Goal: Task Accomplishment & Management: Manage account settings

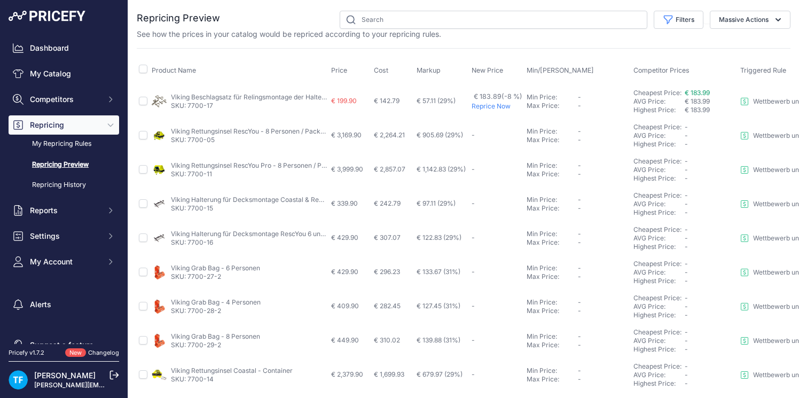
scroll to position [19, 0]
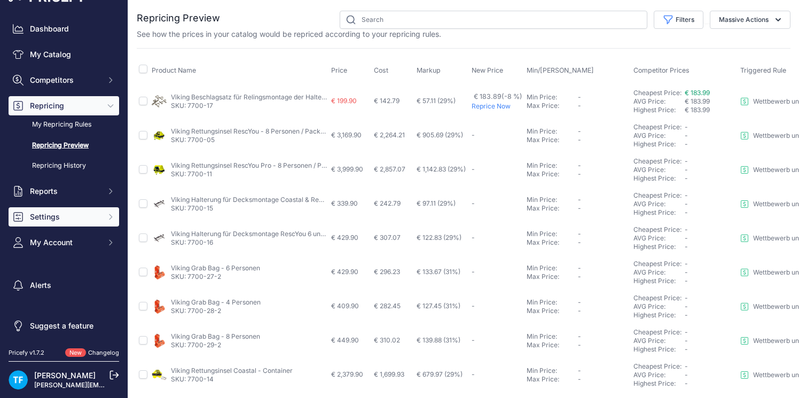
click at [60, 217] on span "Settings" at bounding box center [65, 216] width 70 height 11
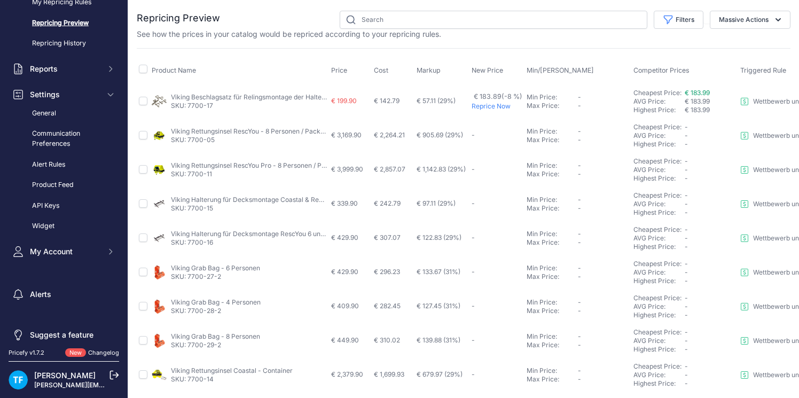
scroll to position [151, 0]
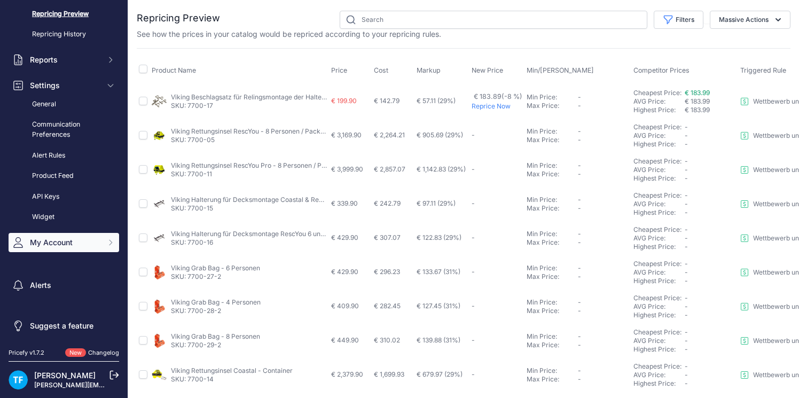
click at [58, 242] on span "My Account" at bounding box center [65, 242] width 70 height 11
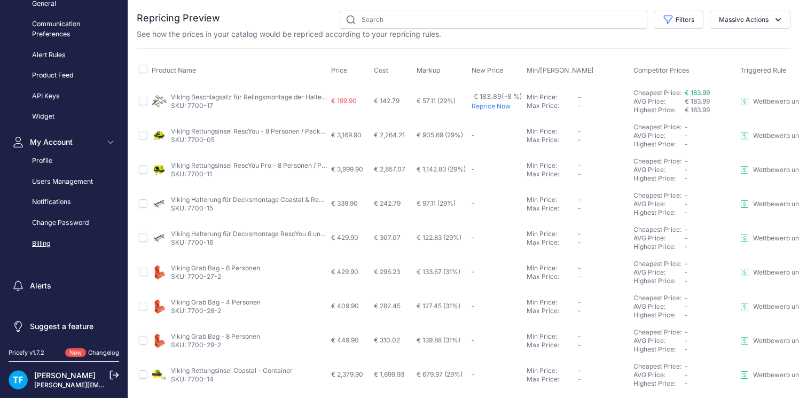
scroll to position [252, 0]
click at [44, 246] on link "Billing" at bounding box center [64, 243] width 111 height 19
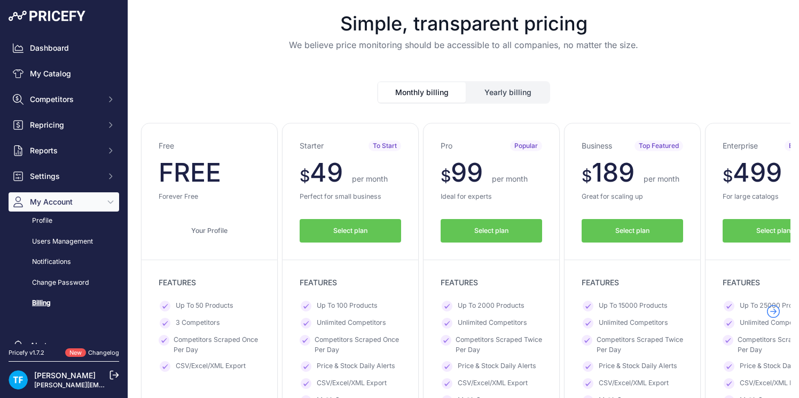
click at [653, 230] on button "Select plan" at bounding box center [632, 231] width 101 height 24
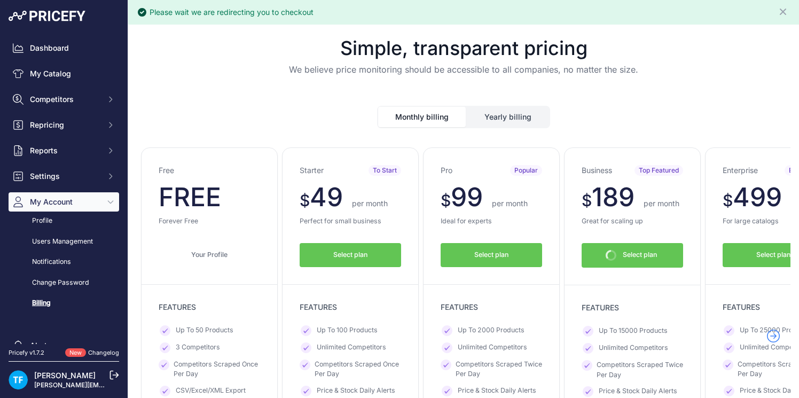
scroll to position [115, 0]
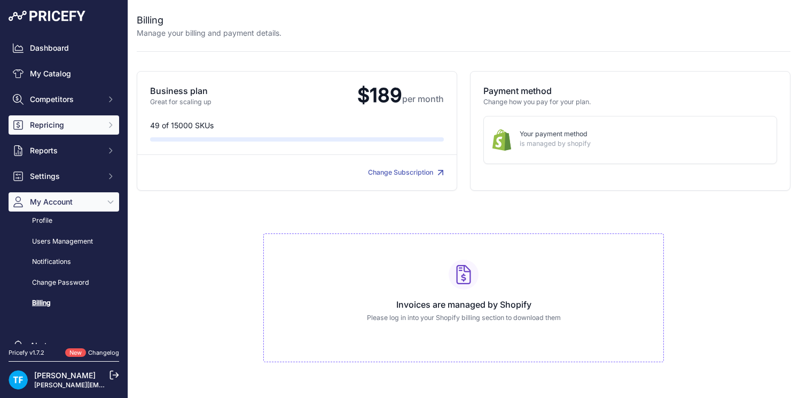
click at [90, 124] on span "Repricing" at bounding box center [65, 125] width 70 height 11
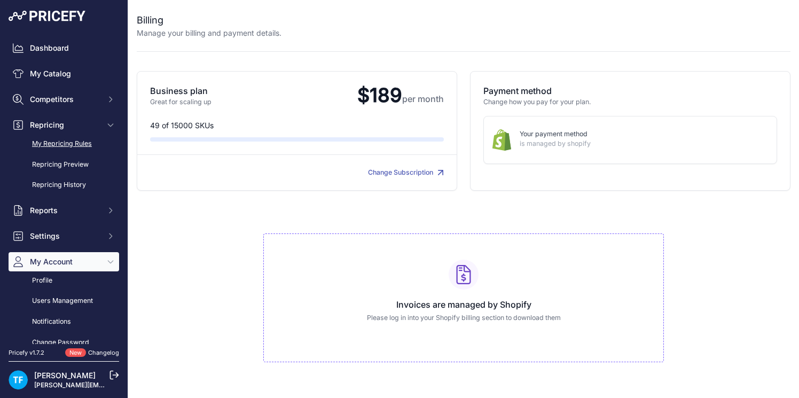
click at [84, 143] on link "My Repricing Rules" at bounding box center [64, 144] width 111 height 19
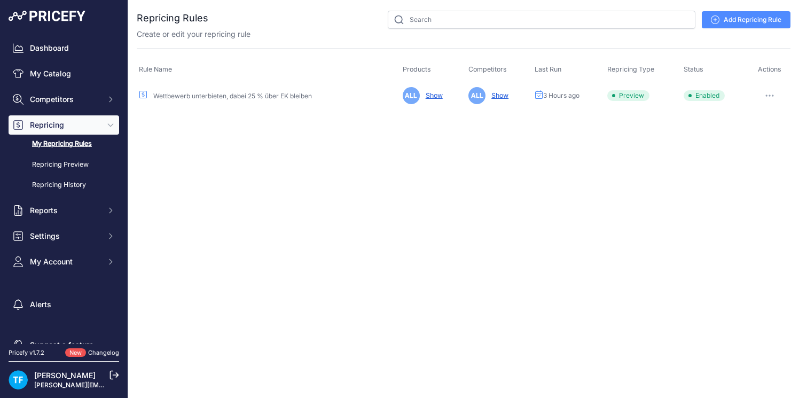
click at [286, 95] on link "Wettbewerb unterbieten, dabei 25 % über EK bleiben" at bounding box center [232, 96] width 159 height 8
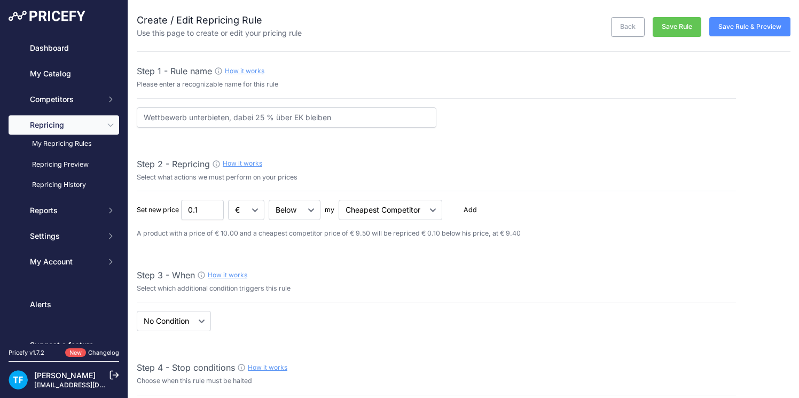
select select "7"
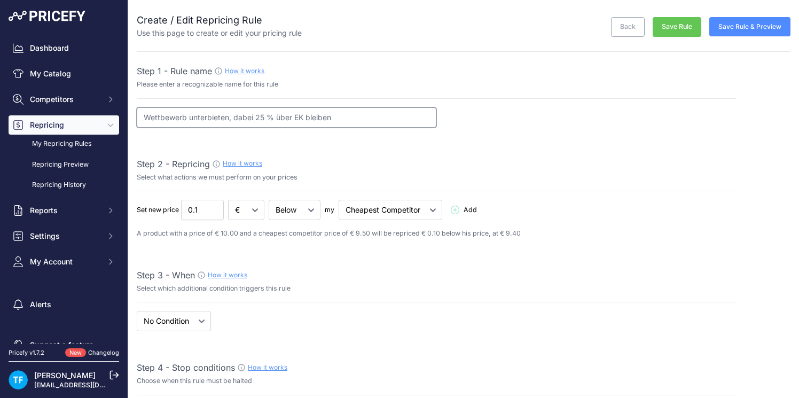
drag, startPoint x: 263, startPoint y: 114, endPoint x: 281, endPoint y: 121, distance: 19.4
click at [263, 115] on input "Wettbewerb unterbieten, dabei 25 % über EK bleiben" at bounding box center [287, 117] width 300 height 20
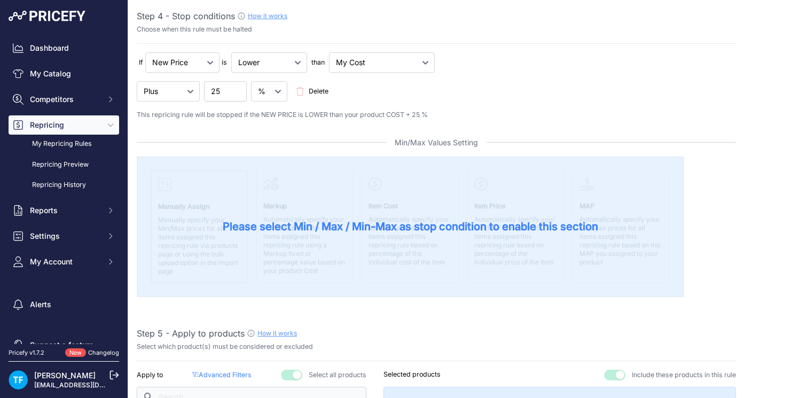
scroll to position [353, 0]
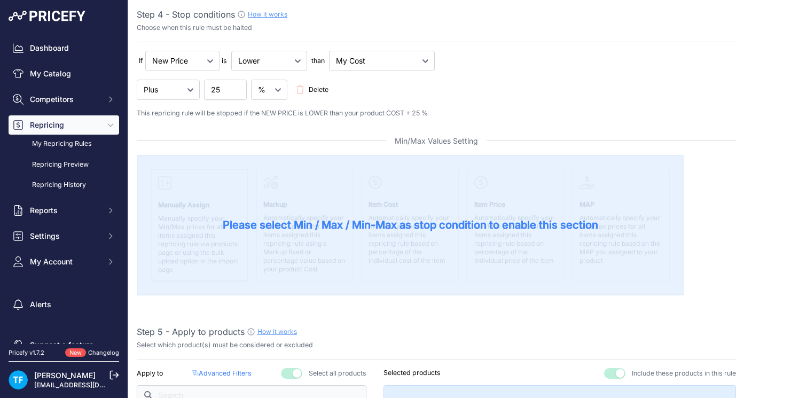
type input "Wettbewerb unterbieten, dabei 29 % über EK bleiben"
click at [231, 93] on input "25" at bounding box center [225, 90] width 43 height 20
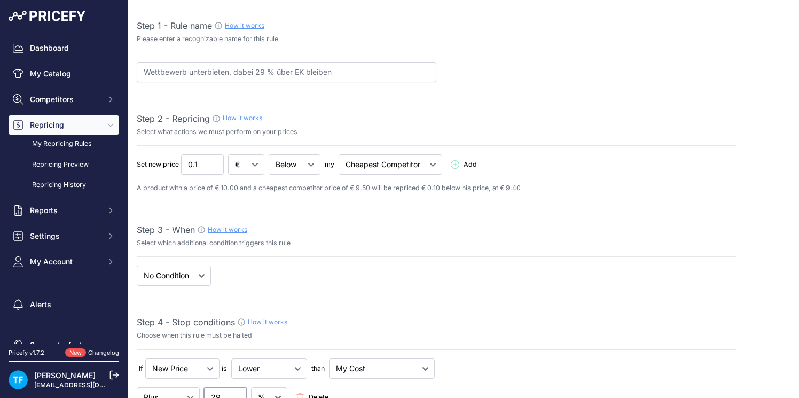
scroll to position [0, 0]
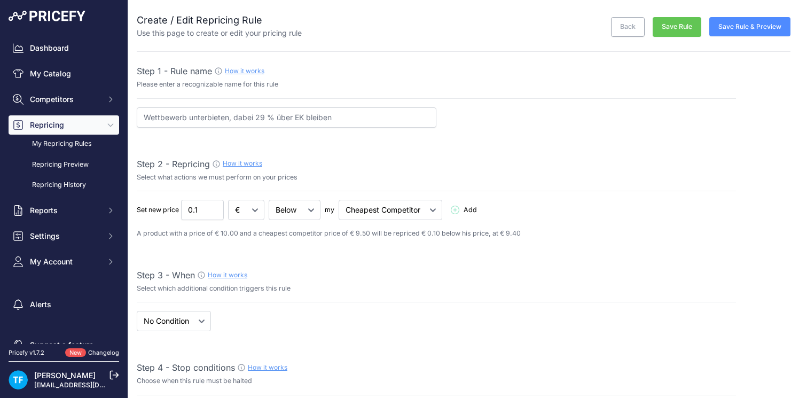
type input "29"
click at [690, 22] on button "Save Rule" at bounding box center [677, 27] width 49 height 20
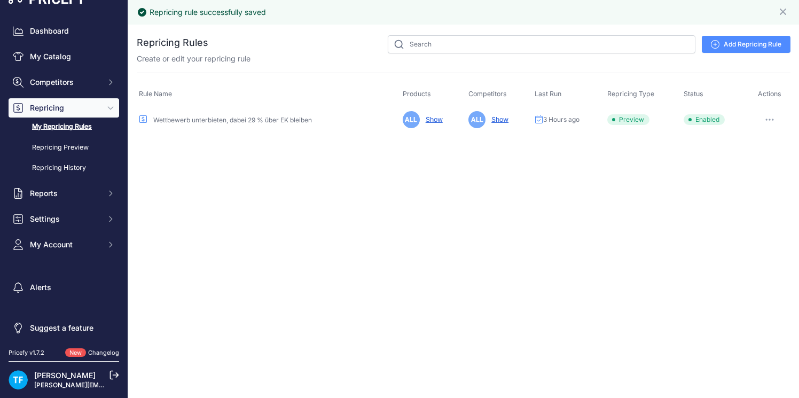
scroll to position [19, 0]
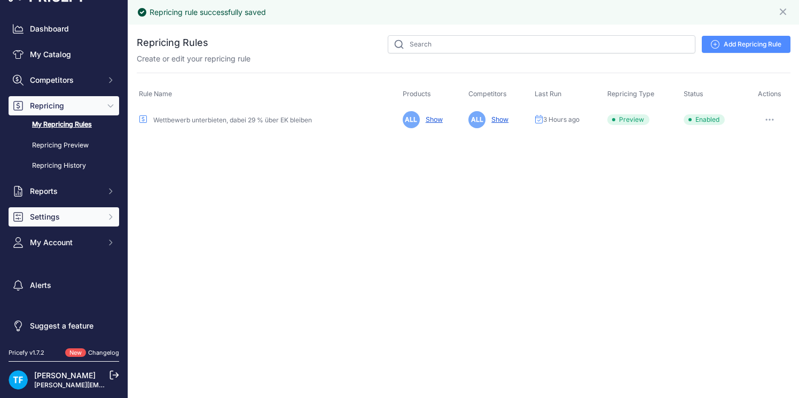
click at [64, 211] on span "Settings" at bounding box center [65, 216] width 70 height 11
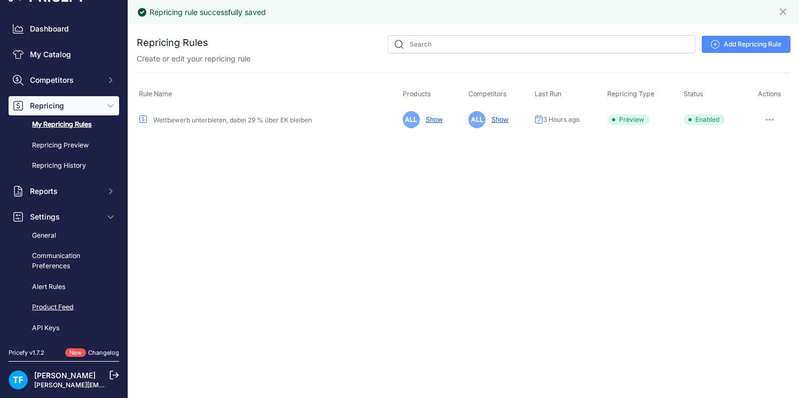
click at [73, 303] on link "Product Feed" at bounding box center [64, 307] width 111 height 19
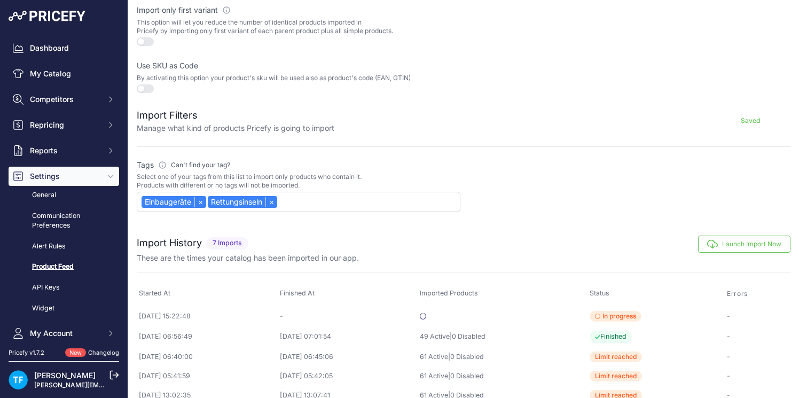
scroll to position [382, 0]
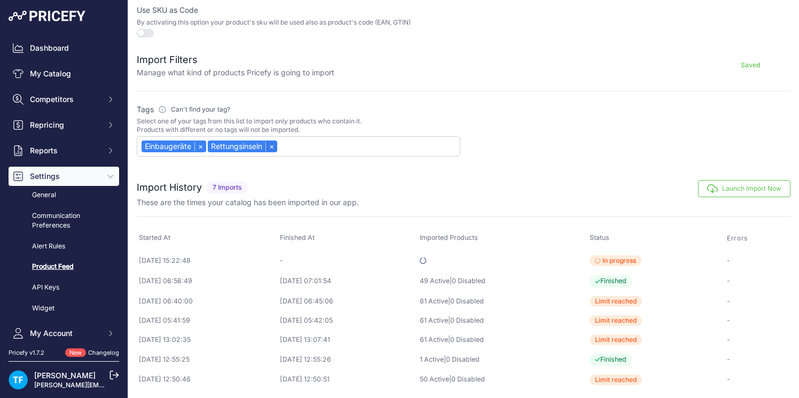
click at [273, 148] on link "×" at bounding box center [271, 147] width 12 height 10
select select "{"id":"RWluYmF1Z2Vyw6R0ZQ==","name":"Einbauger\u00e4te"}"
click at [201, 145] on link "×" at bounding box center [200, 147] width 12 height 10
select select
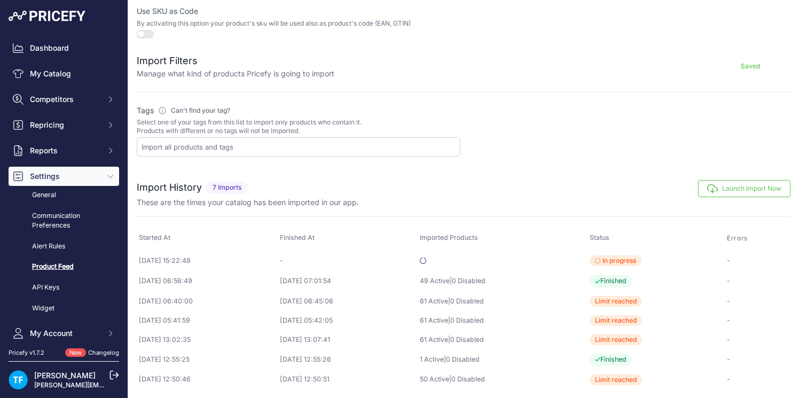
click at [757, 190] on button "Launch Import Now" at bounding box center [744, 188] width 92 height 17
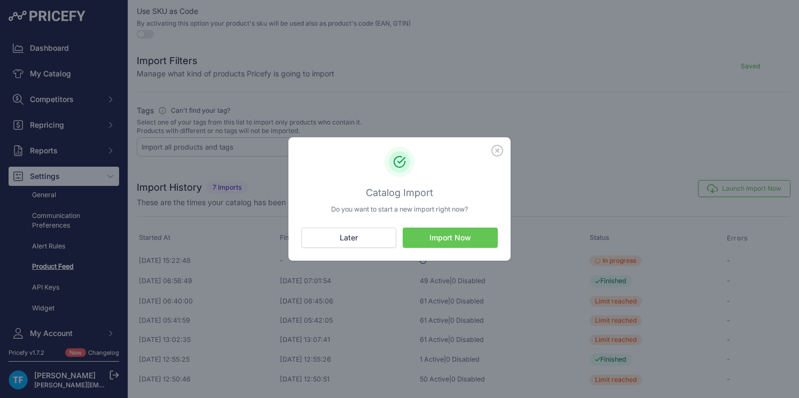
click at [463, 237] on button "Import Now" at bounding box center [450, 237] width 95 height 20
click at [453, 241] on button "Import Now" at bounding box center [450, 237] width 95 height 20
click at [498, 150] on icon "button" at bounding box center [497, 151] width 12 height 12
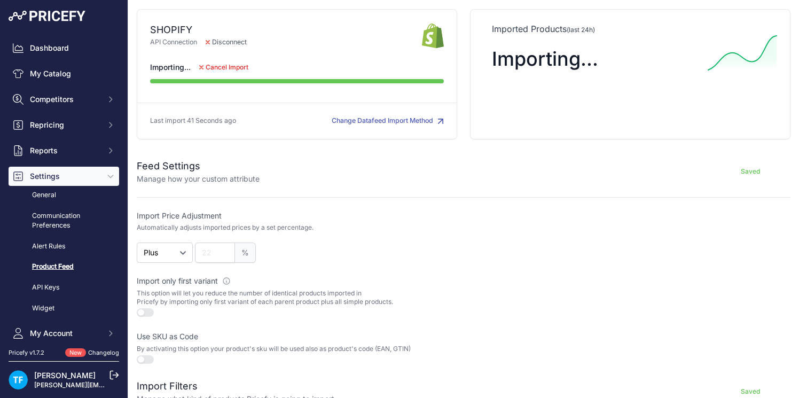
scroll to position [0, 0]
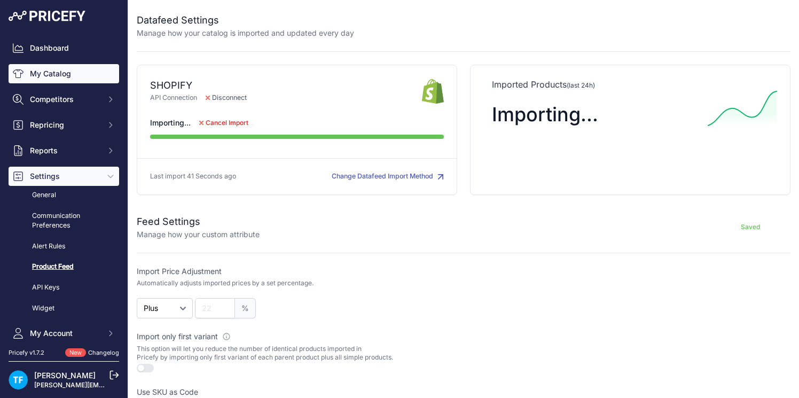
click at [70, 74] on link "My Catalog" at bounding box center [64, 73] width 111 height 19
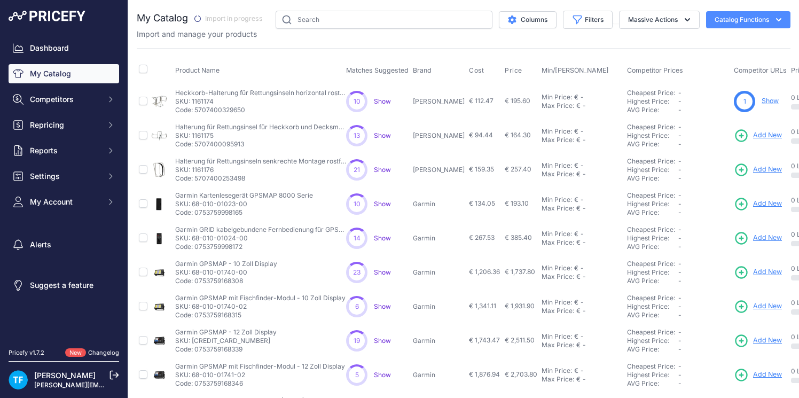
scroll to position [243, 0]
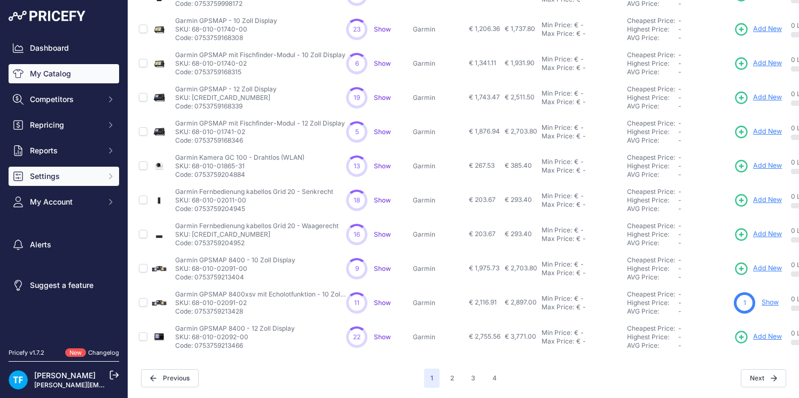
click at [65, 179] on span "Settings" at bounding box center [65, 176] width 70 height 11
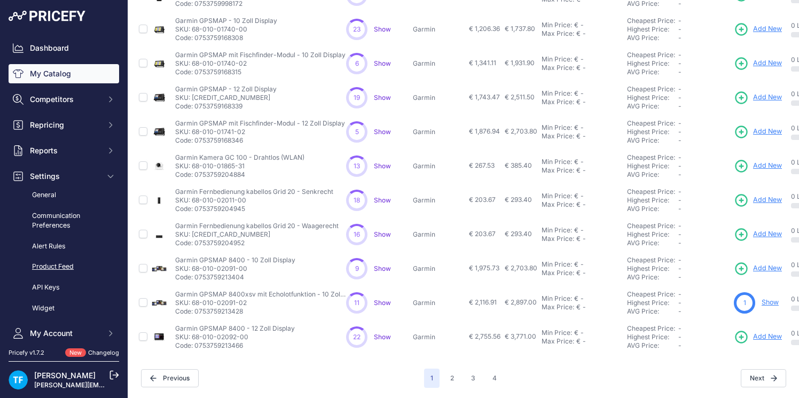
click at [72, 266] on link "Product Feed" at bounding box center [64, 266] width 111 height 19
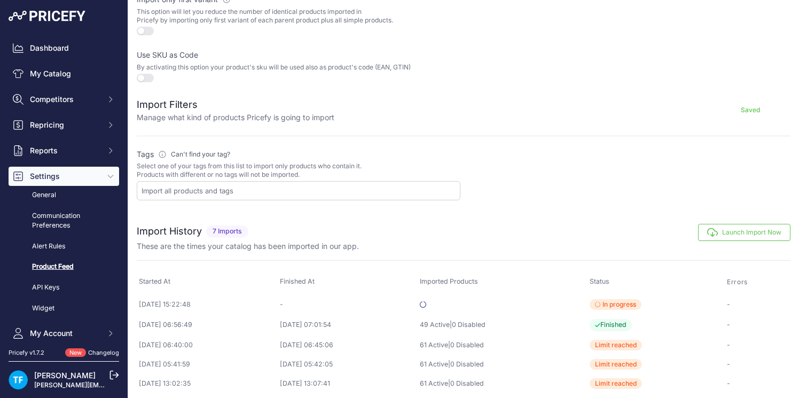
scroll to position [381, 0]
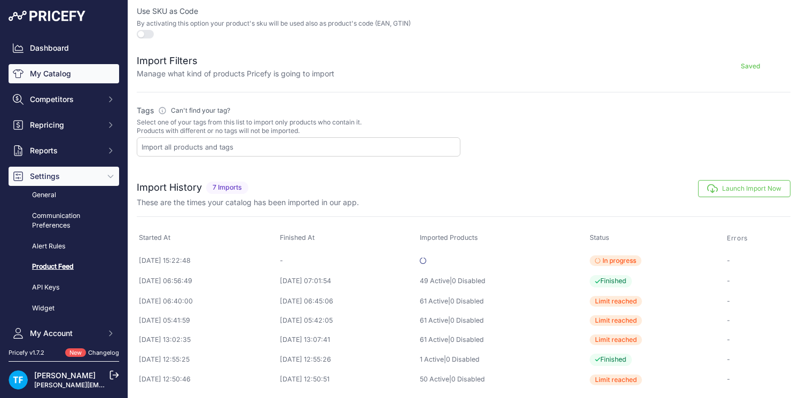
click at [59, 72] on link "My Catalog" at bounding box center [64, 73] width 111 height 19
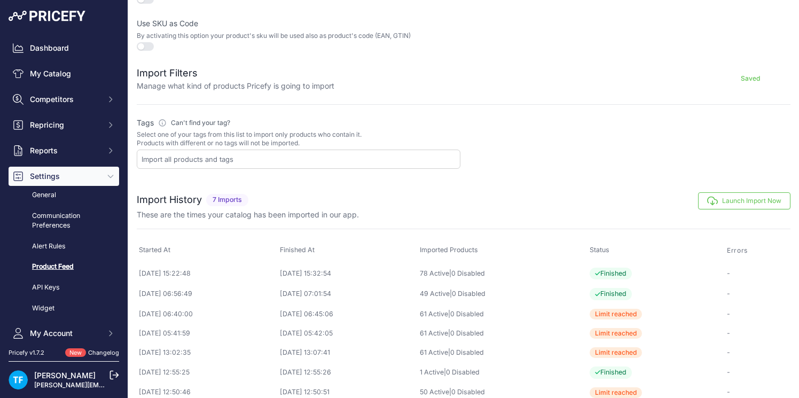
scroll to position [381, 0]
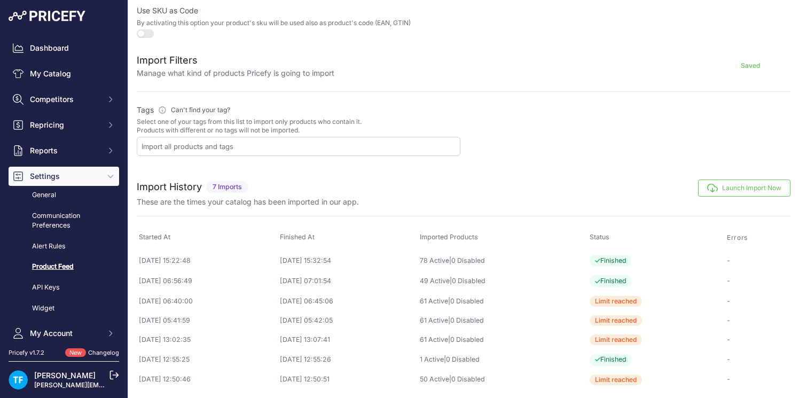
click at [410, 143] on input "text" at bounding box center [301, 147] width 318 height 10
click at [496, 151] on div at bounding box center [629, 131] width 324 height 52
click at [311, 144] on input "text" at bounding box center [301, 147] width 318 height 10
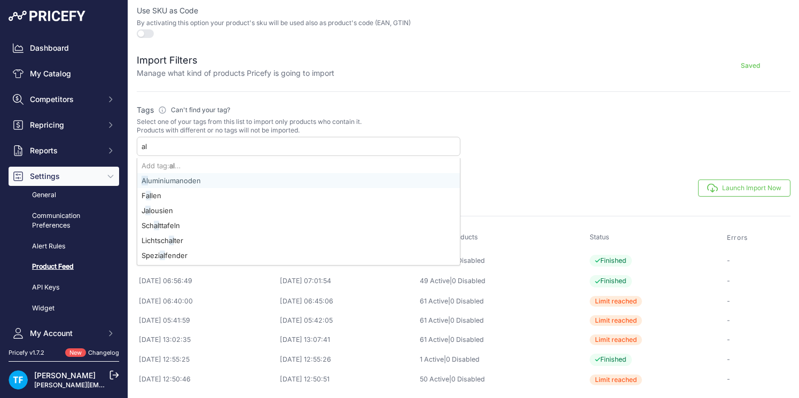
type input "a"
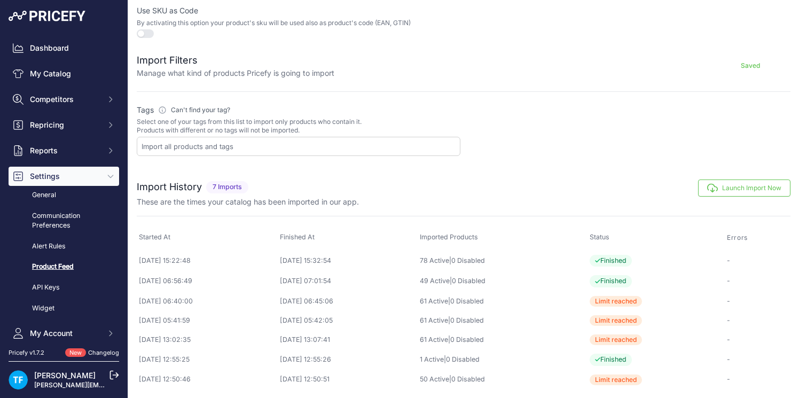
drag, startPoint x: 444, startPoint y: 120, endPoint x: 428, endPoint y: 120, distance: 15.5
click at [443, 120] on p "Select one of your tags from this list to import only products who contain it. …" at bounding box center [299, 125] width 324 height 17
click at [250, 145] on input "text" at bounding box center [301, 147] width 318 height 10
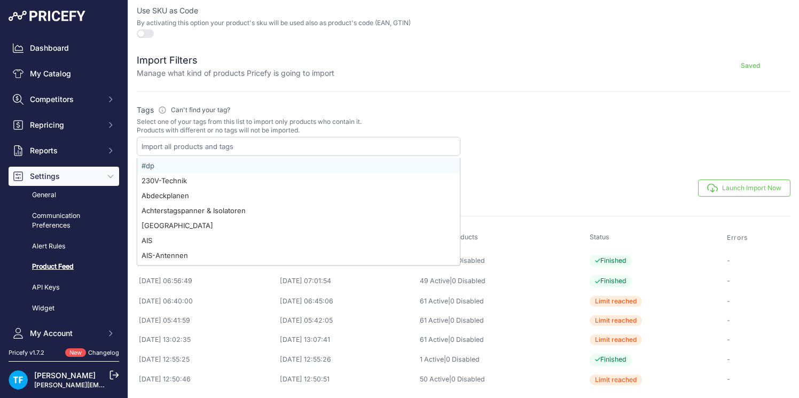
click at [542, 150] on div at bounding box center [629, 131] width 324 height 52
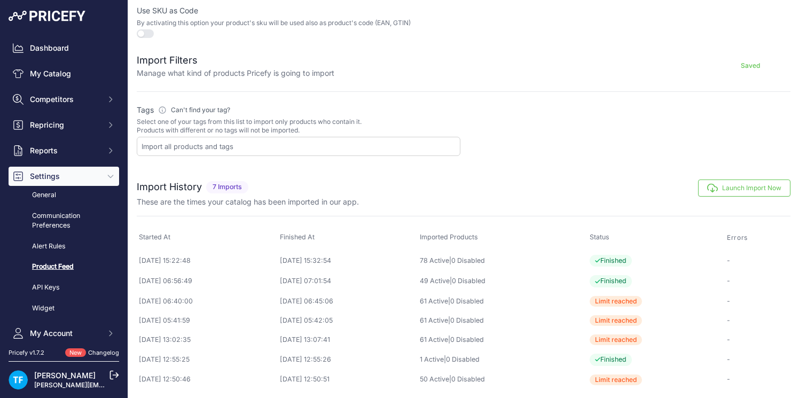
click at [751, 185] on button "Launch Import Now" at bounding box center [744, 187] width 92 height 17
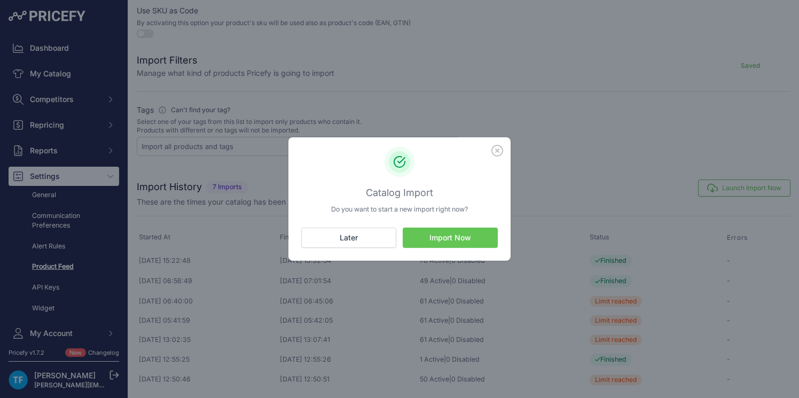
click at [473, 236] on button "Import Now" at bounding box center [450, 237] width 95 height 20
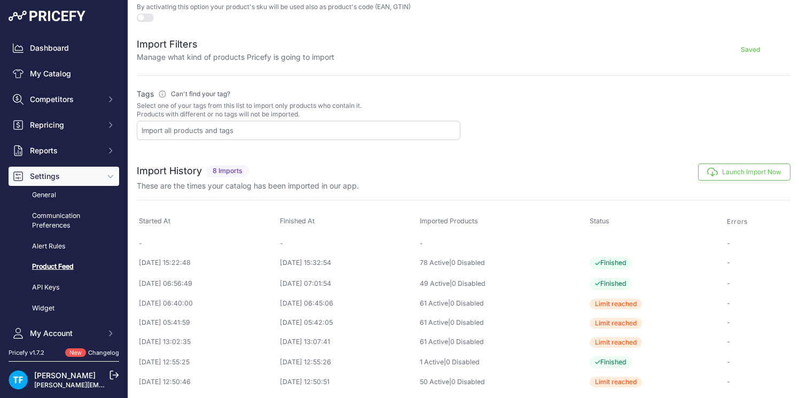
scroll to position [400, 0]
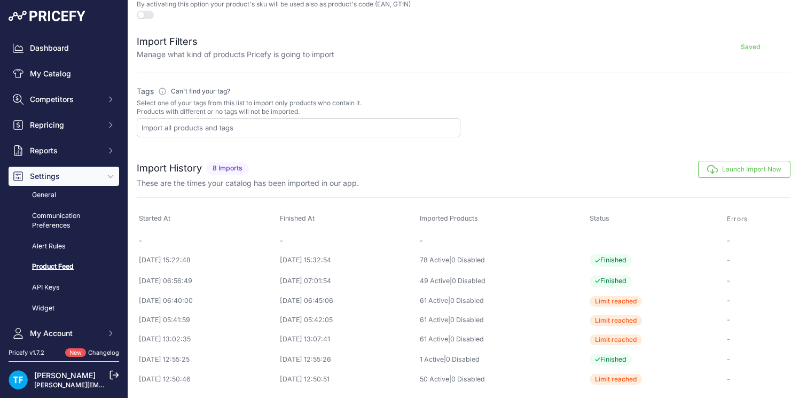
click at [65, 266] on link "Product Feed" at bounding box center [64, 266] width 111 height 19
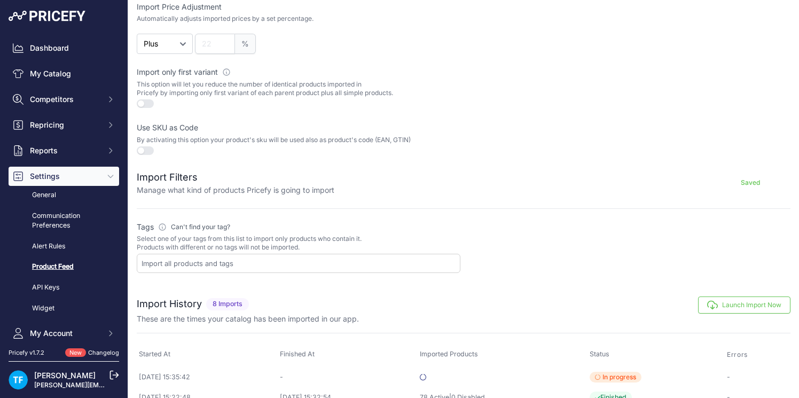
scroll to position [401, 0]
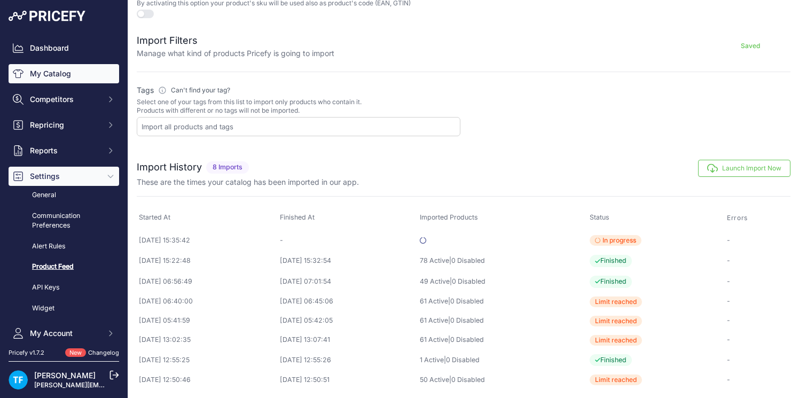
click at [52, 73] on link "My Catalog" at bounding box center [64, 73] width 111 height 19
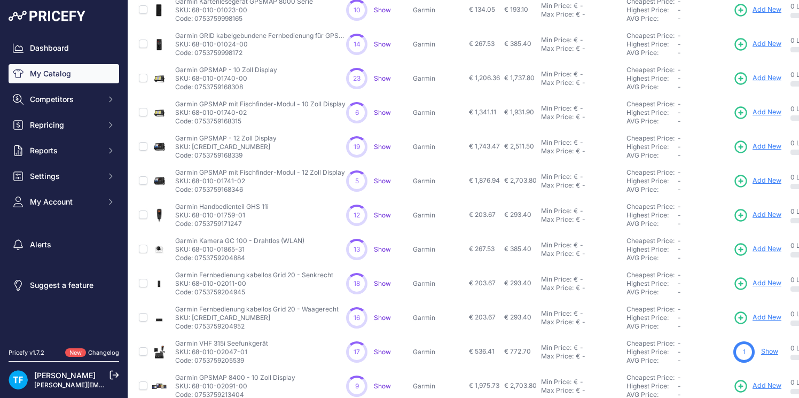
scroll to position [243, 0]
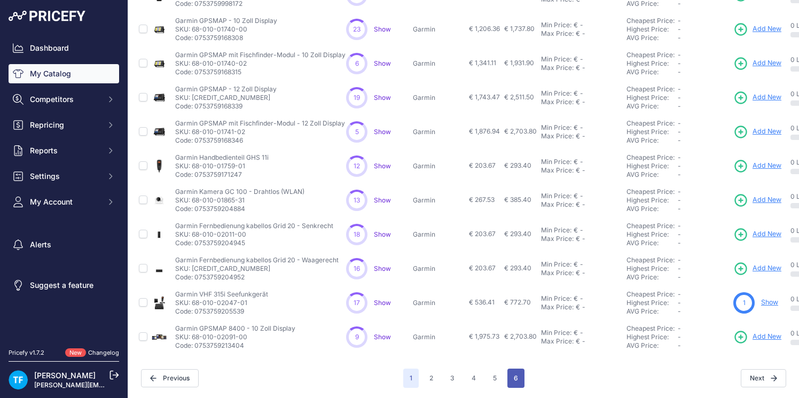
click at [512, 375] on button "6" at bounding box center [515, 377] width 17 height 19
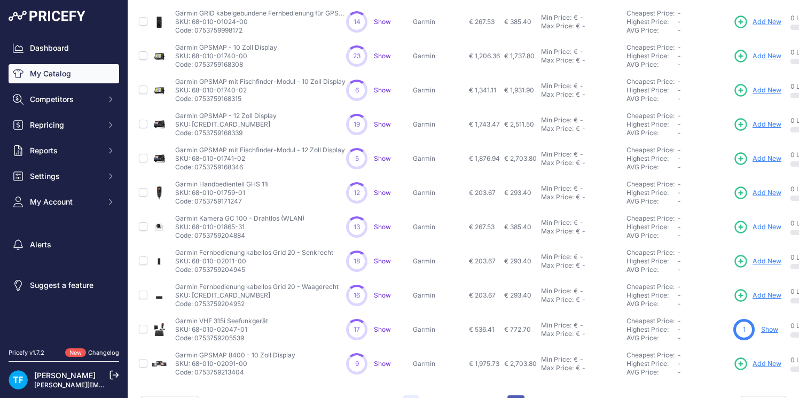
scroll to position [270, 0]
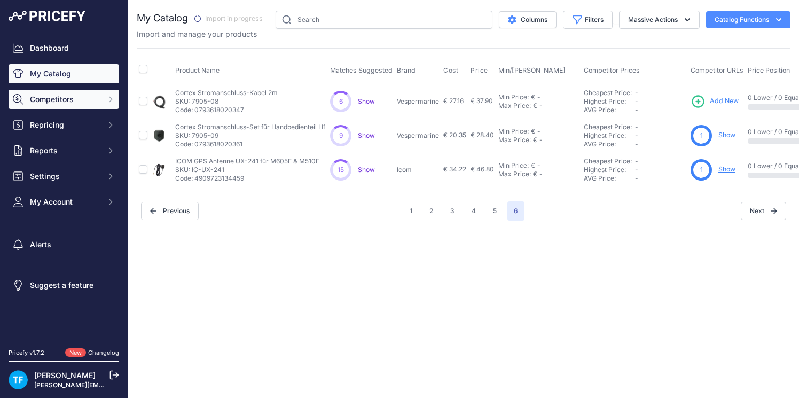
click at [56, 100] on span "Competitors" at bounding box center [65, 99] width 70 height 11
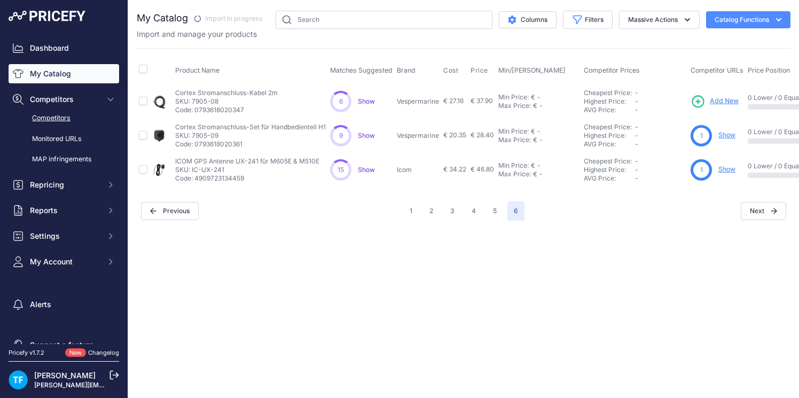
click at [65, 116] on link "Competitors" at bounding box center [64, 118] width 111 height 19
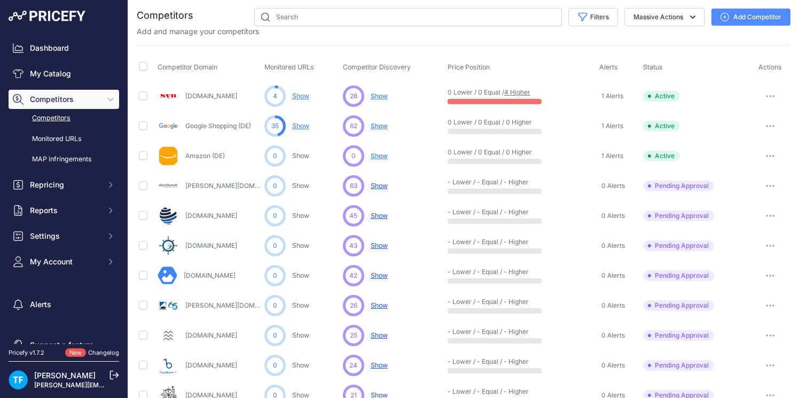
scroll to position [30, 0]
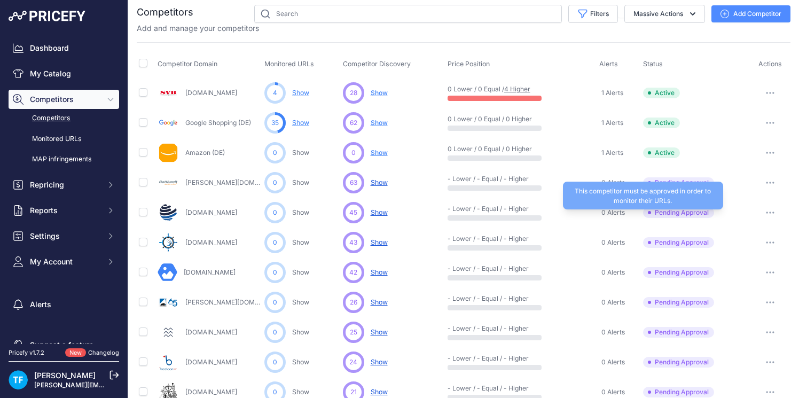
click at [668, 210] on span "Pending Approval" at bounding box center [678, 212] width 71 height 11
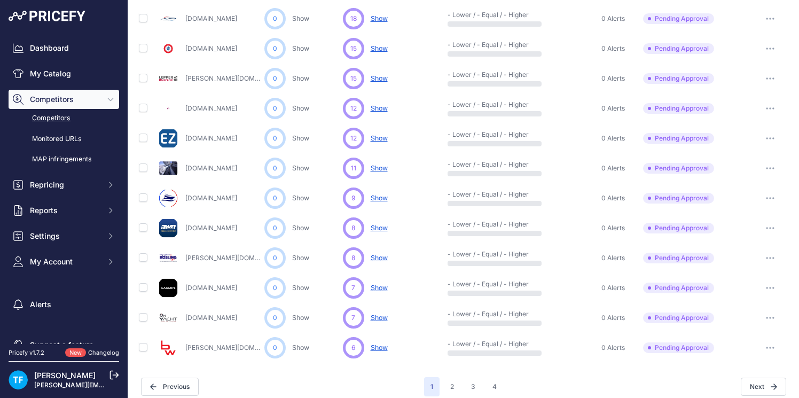
scroll to position [502, 0]
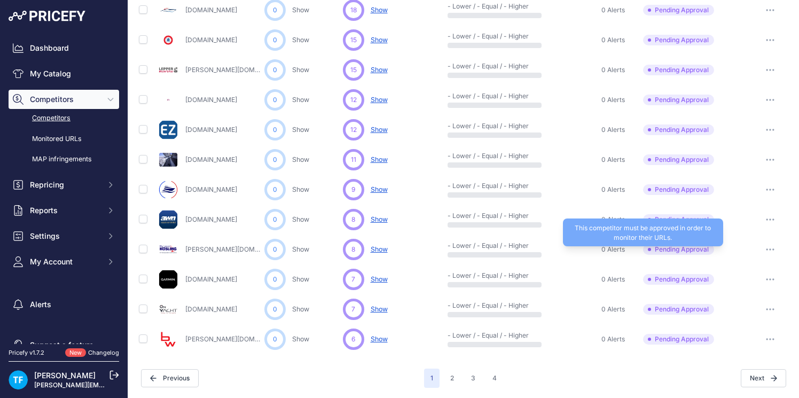
click at [693, 248] on span "Pending Approval" at bounding box center [678, 249] width 71 height 11
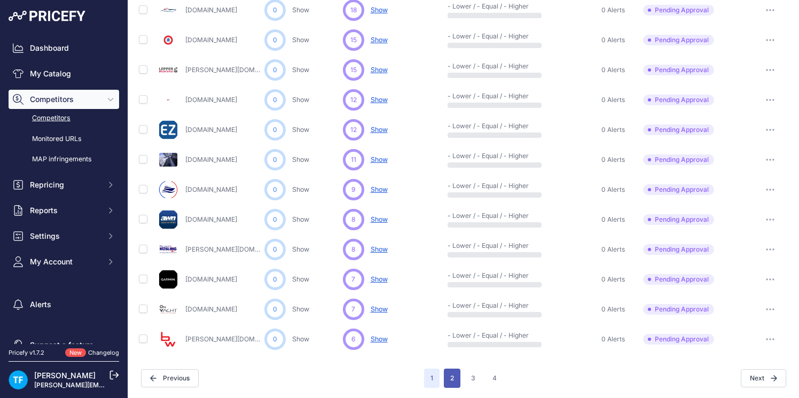
click at [452, 376] on button "2" at bounding box center [452, 377] width 17 height 19
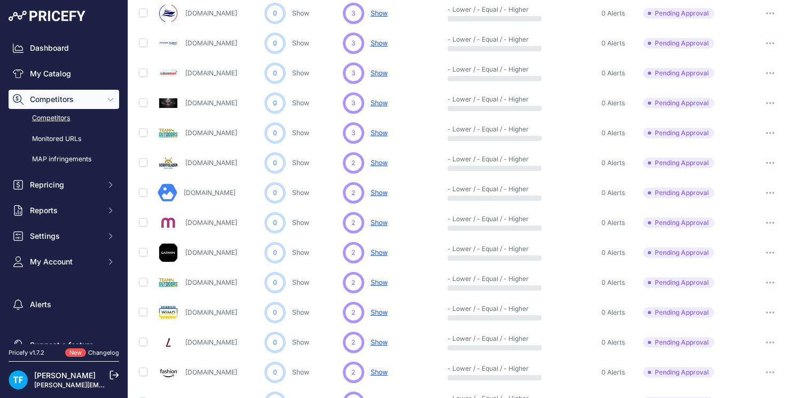
scroll to position [502, 0]
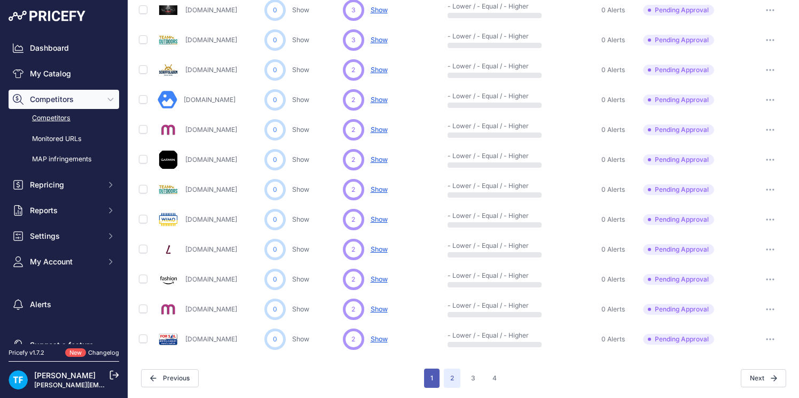
click at [435, 375] on button "1" at bounding box center [431, 377] width 15 height 19
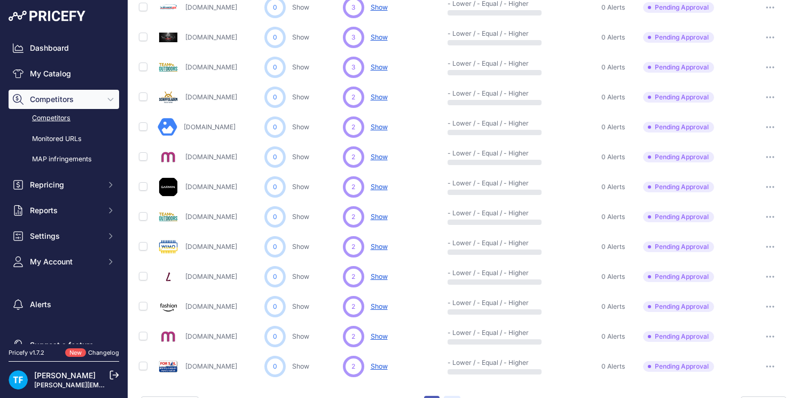
scroll to position [529, 0]
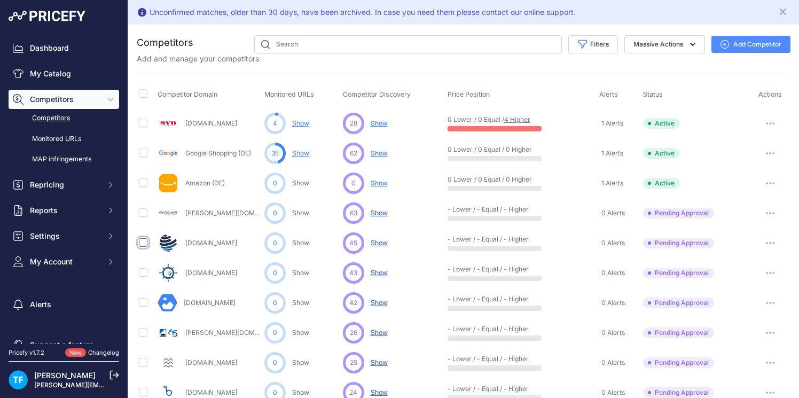
click at [142, 242] on input "checkbox" at bounding box center [143, 242] width 9 height 9
checkbox input "true"
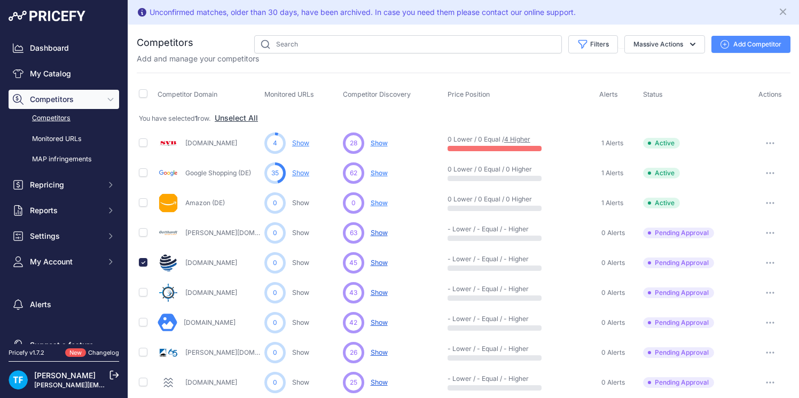
click at [756, 42] on button "Add Competitor" at bounding box center [750, 44] width 79 height 17
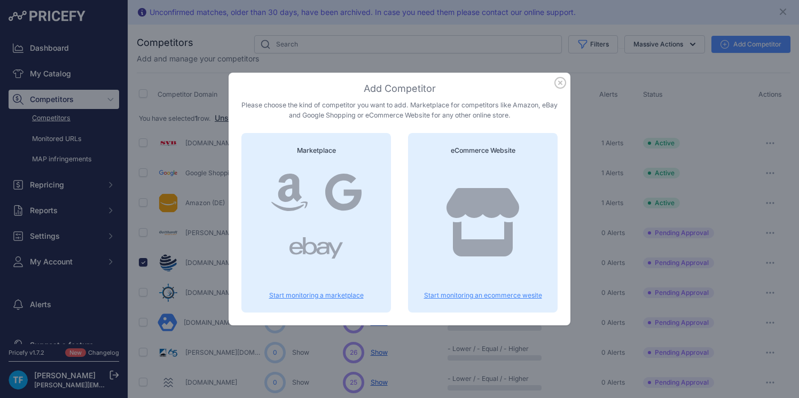
click at [495, 295] on p "Start monitoring an ecommerce wesite" at bounding box center [483, 295] width 124 height 9
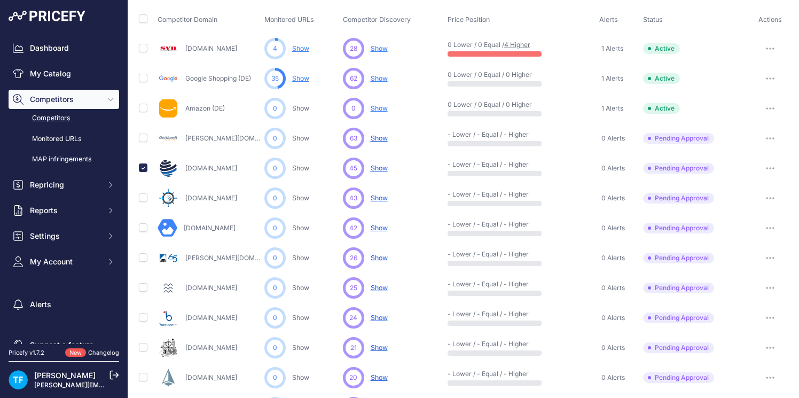
scroll to position [74, 0]
click at [771, 138] on icon "button" at bounding box center [770, 139] width 9 height 2
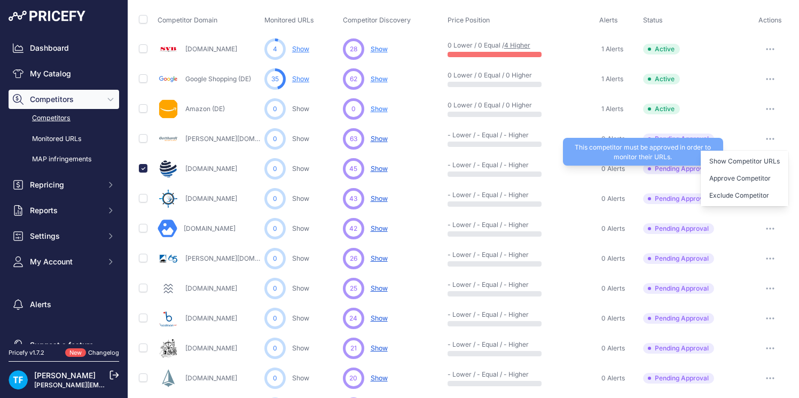
click at [671, 170] on span "Pending Approval" at bounding box center [678, 168] width 71 height 11
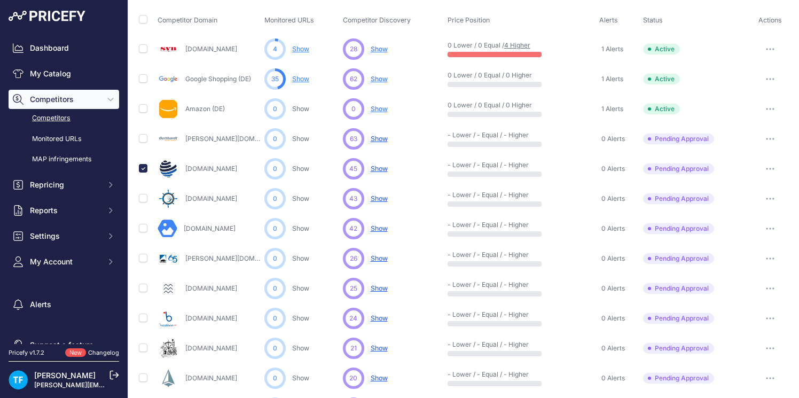
click at [771, 168] on icon "button" at bounding box center [770, 168] width 1 height 1
click at [752, 206] on button "Approve Competitor" at bounding box center [745, 208] width 88 height 17
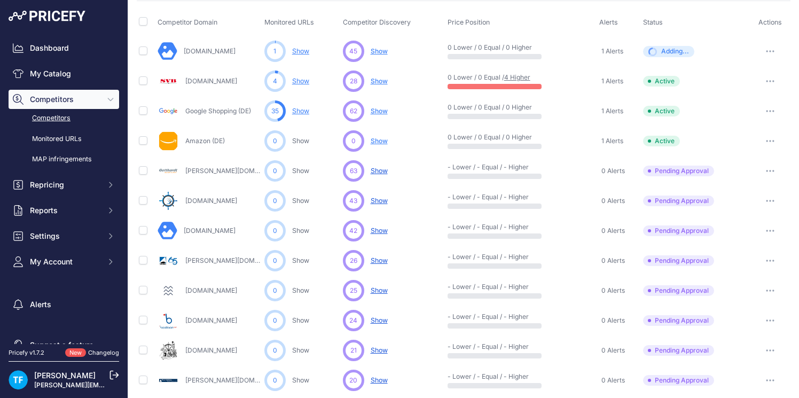
click at [771, 200] on icon "button" at bounding box center [770, 201] width 9 height 2
click at [748, 238] on button "Approve Competitor" at bounding box center [745, 240] width 88 height 17
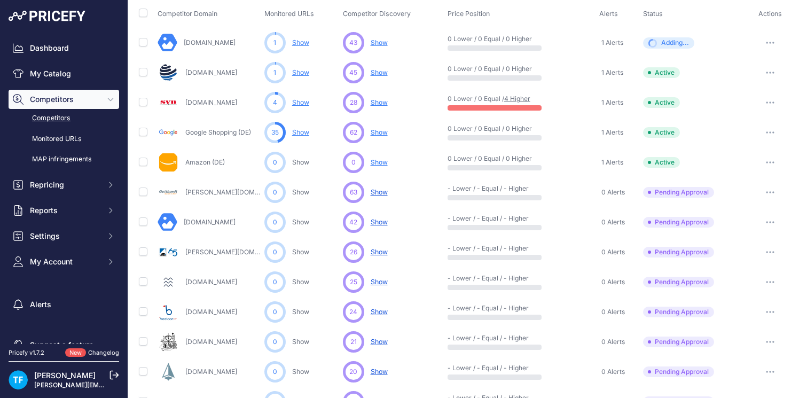
scroll to position [72, 0]
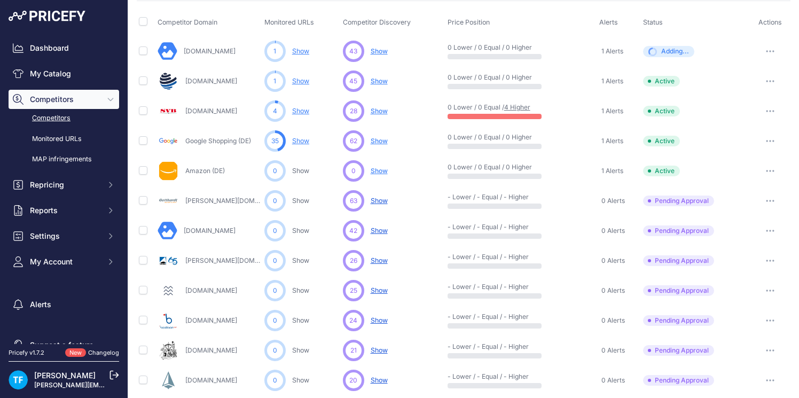
click at [773, 230] on icon "button" at bounding box center [773, 230] width 1 height 1
click at [758, 268] on button "Approve Competitor" at bounding box center [745, 270] width 88 height 17
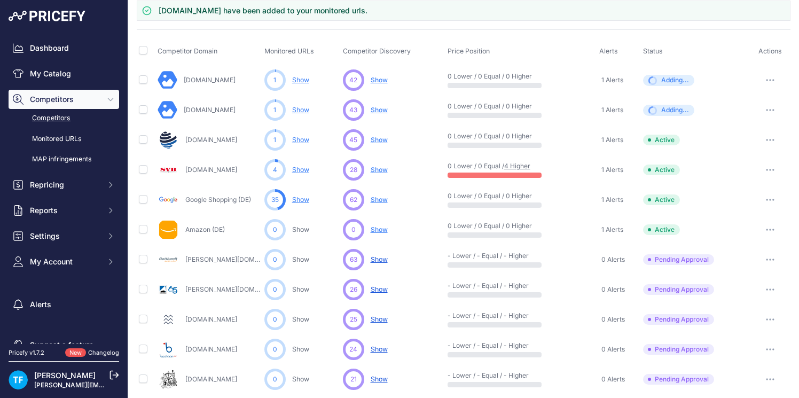
scroll to position [101, 0]
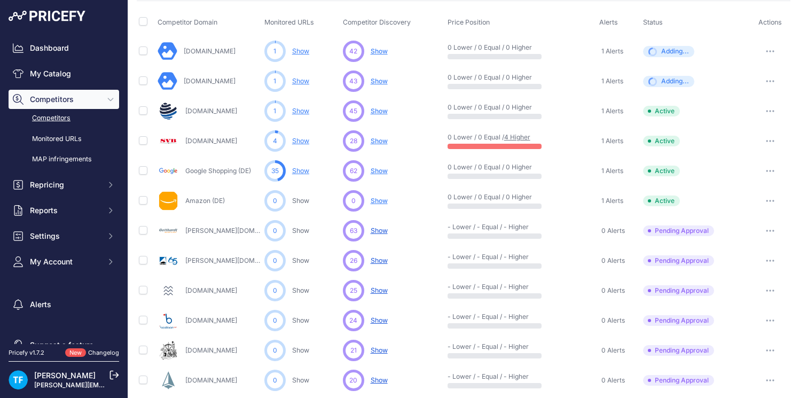
click at [773, 261] on icon "button" at bounding box center [770, 261] width 9 height 2
click at [760, 296] on button "Approve Competitor" at bounding box center [745, 300] width 88 height 17
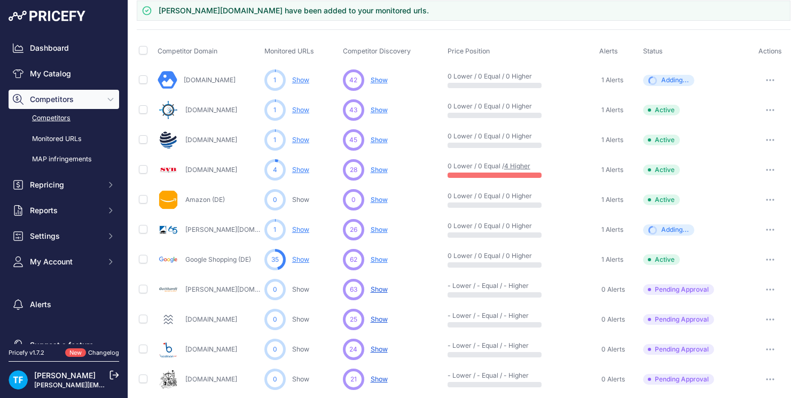
scroll to position [101, 0]
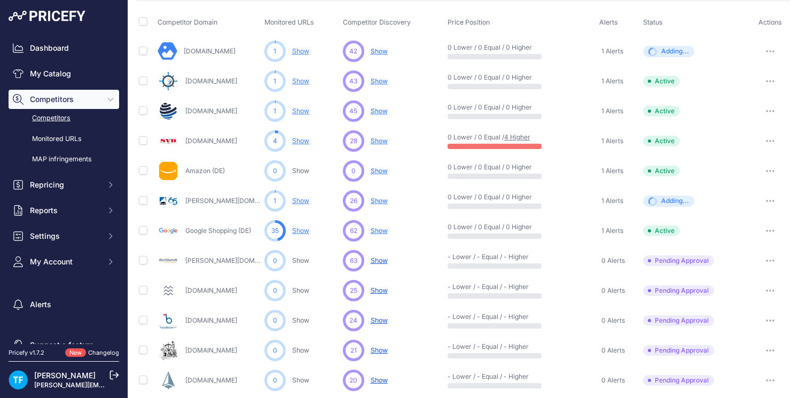
click at [771, 260] on icon "button" at bounding box center [770, 261] width 9 height 2
click at [763, 315] on button "Exclude Competitor" at bounding box center [745, 317] width 88 height 17
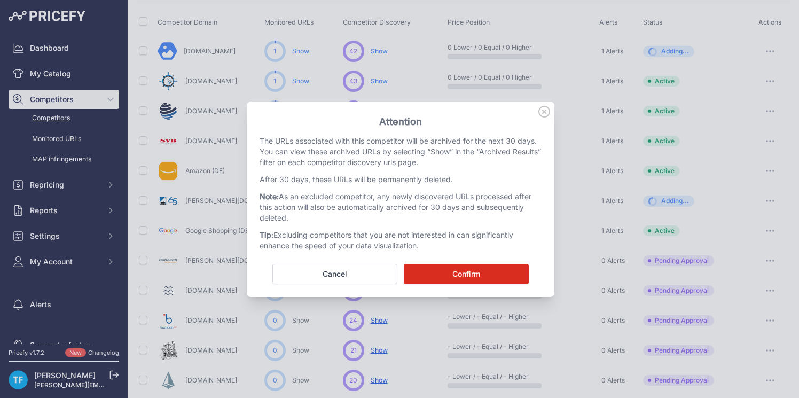
scroll to position [72, 0]
click at [501, 276] on button "Confirm" at bounding box center [466, 274] width 125 height 20
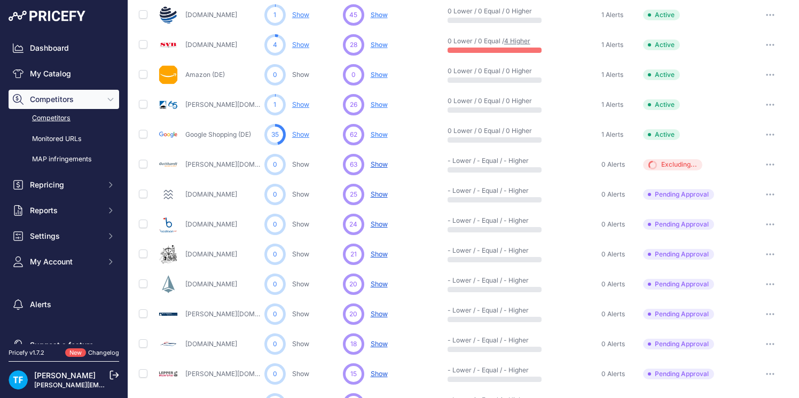
scroll to position [169, 0]
click at [770, 224] on button "button" at bounding box center [769, 223] width 21 height 15
click at [759, 261] on button "Approve Competitor" at bounding box center [745, 263] width 88 height 17
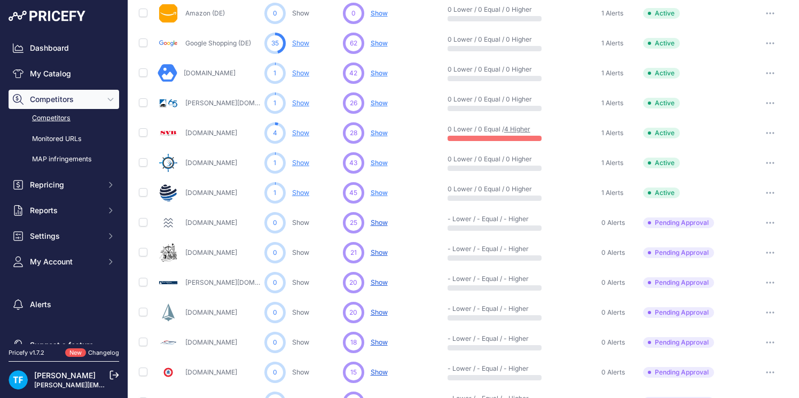
scroll to position [198, 0]
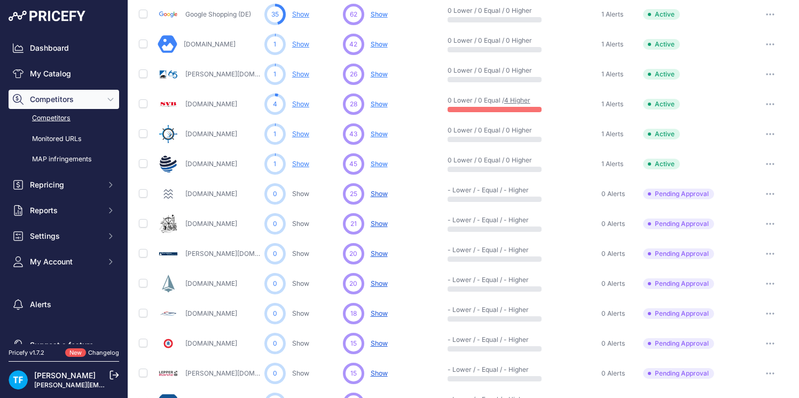
click at [772, 224] on button "button" at bounding box center [769, 223] width 21 height 15
click at [757, 260] on button "Approve Competitor" at bounding box center [745, 263] width 88 height 17
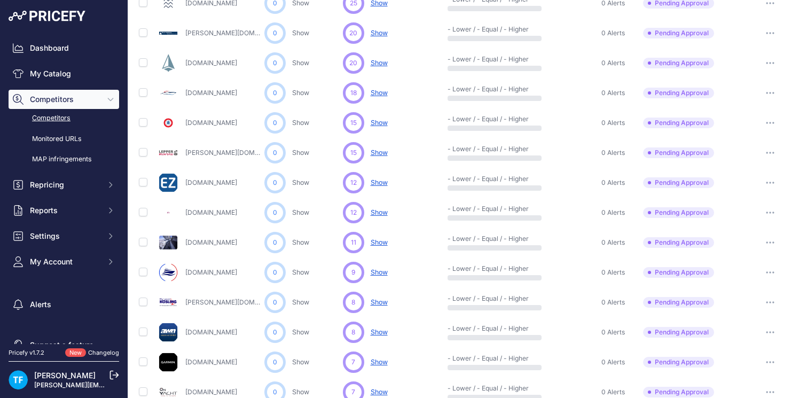
scroll to position [531, 0]
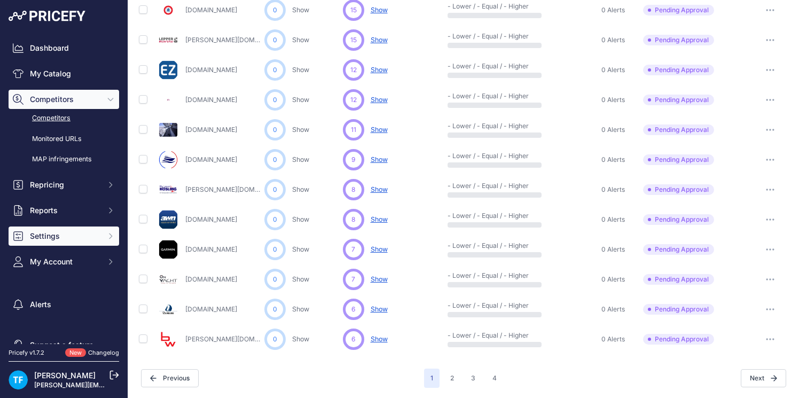
click at [63, 238] on span "Settings" at bounding box center [65, 236] width 70 height 11
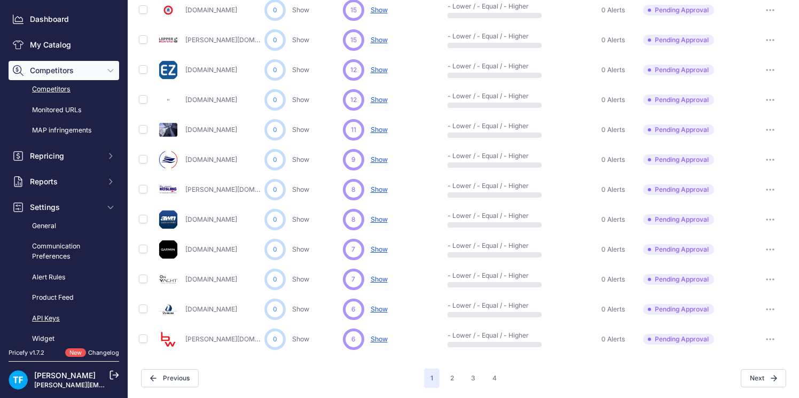
scroll to position [32, 0]
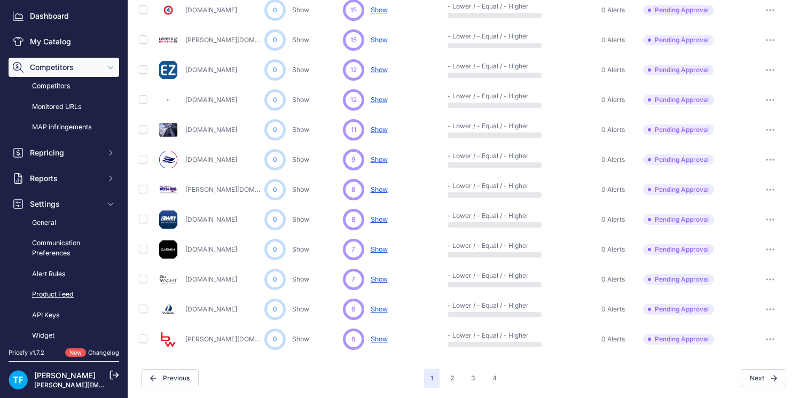
click at [66, 295] on link "Product Feed" at bounding box center [64, 294] width 111 height 19
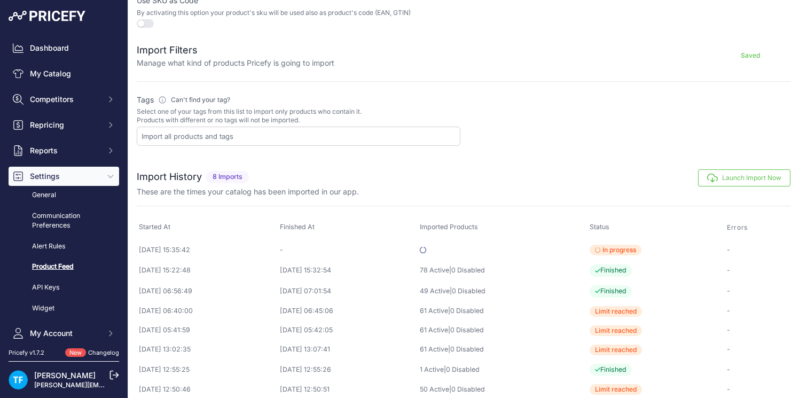
scroll to position [401, 0]
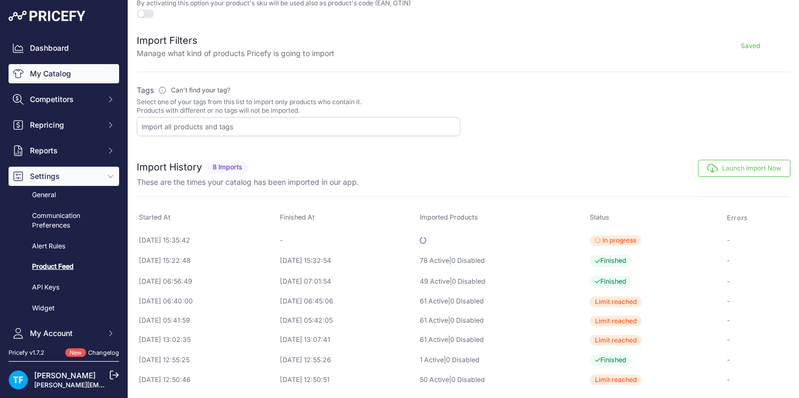
click at [78, 72] on link "My Catalog" at bounding box center [64, 73] width 111 height 19
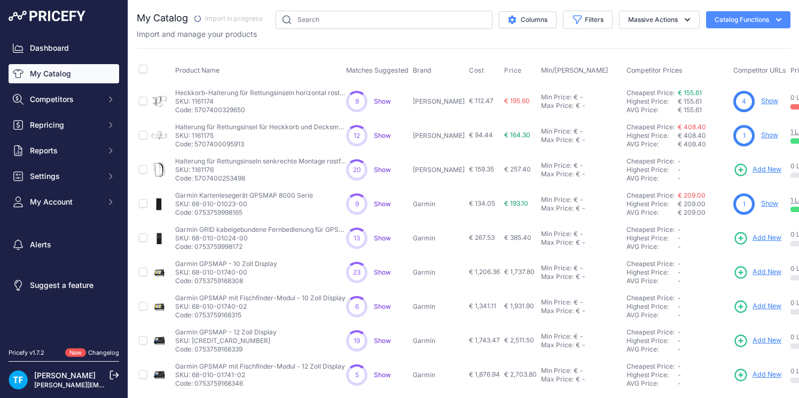
click at [64, 74] on link "My Catalog" at bounding box center [64, 73] width 111 height 19
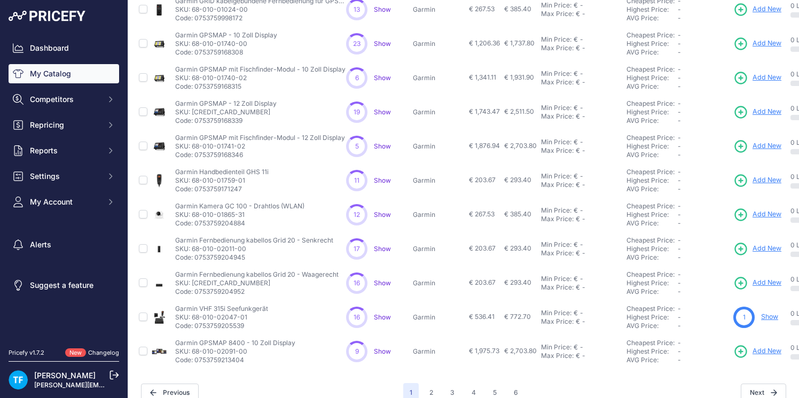
scroll to position [243, 0]
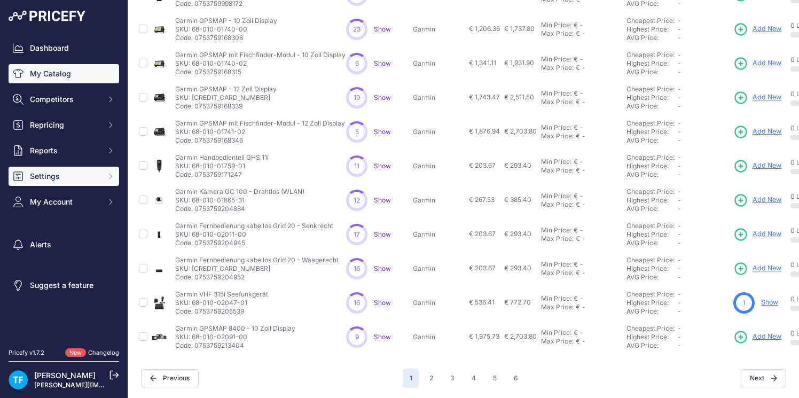
click at [74, 174] on span "Settings" at bounding box center [65, 176] width 70 height 11
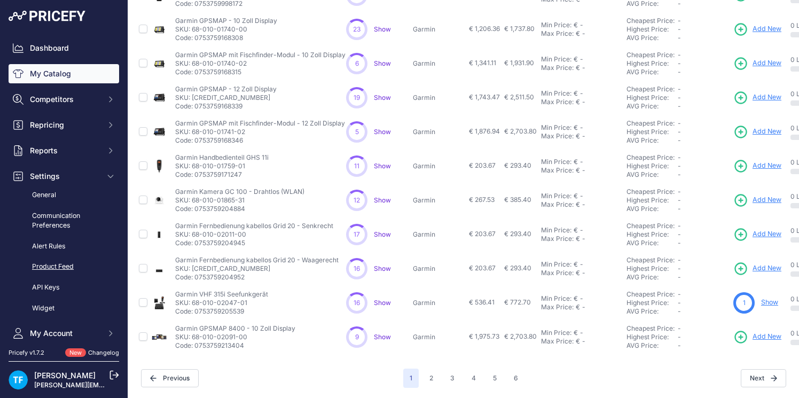
click at [67, 266] on link "Product Feed" at bounding box center [64, 266] width 111 height 19
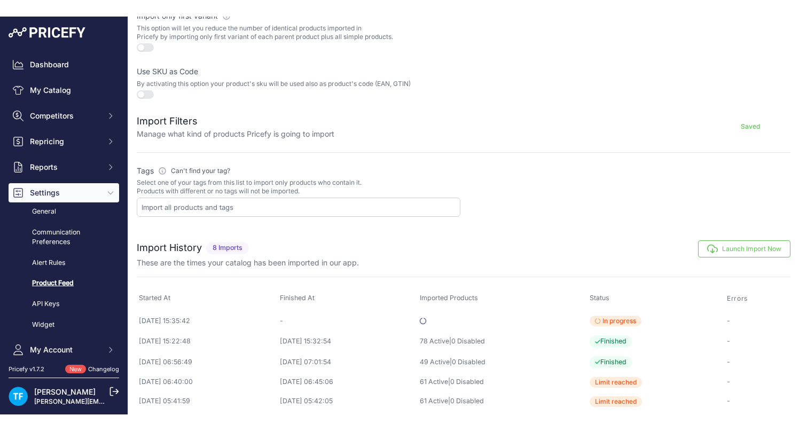
scroll to position [334, 0]
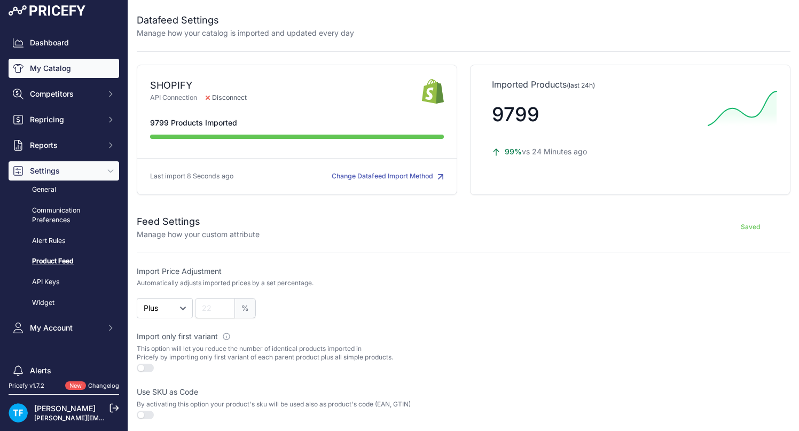
scroll to position [8, 0]
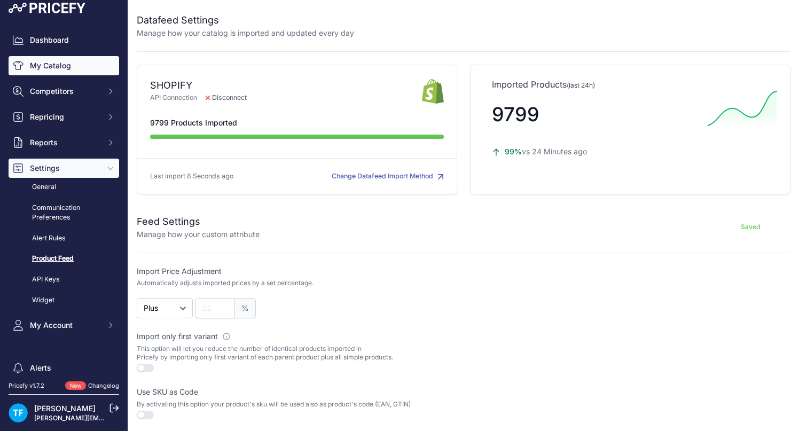
click at [60, 74] on link "My Catalog" at bounding box center [64, 65] width 111 height 19
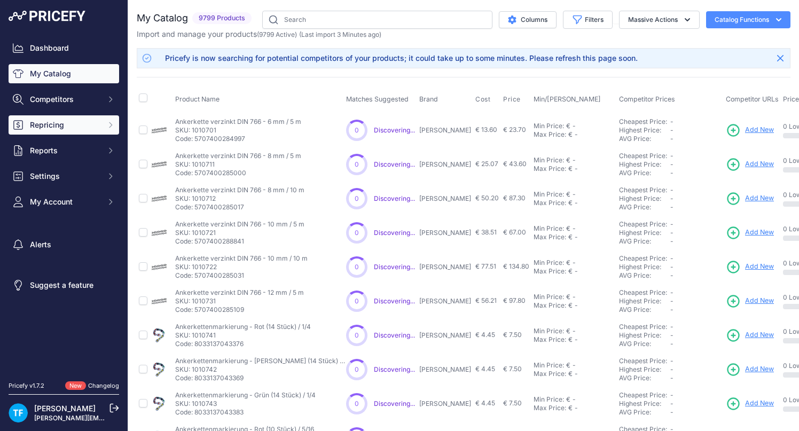
click at [73, 127] on span "Repricing" at bounding box center [65, 125] width 70 height 11
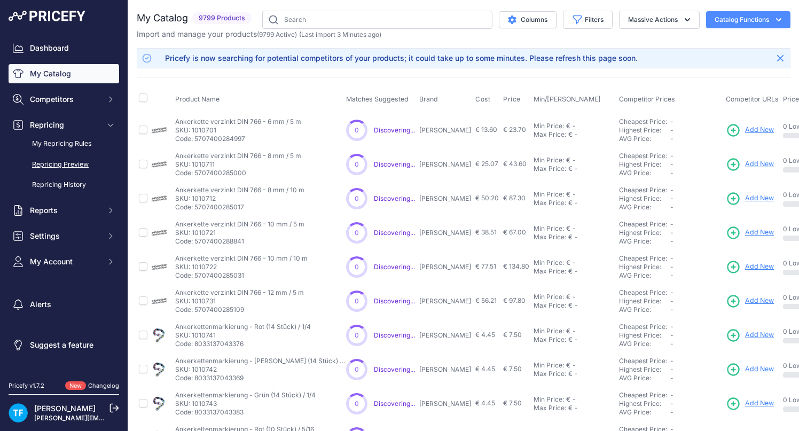
click at [87, 162] on link "Repricing Preview" at bounding box center [64, 164] width 111 height 19
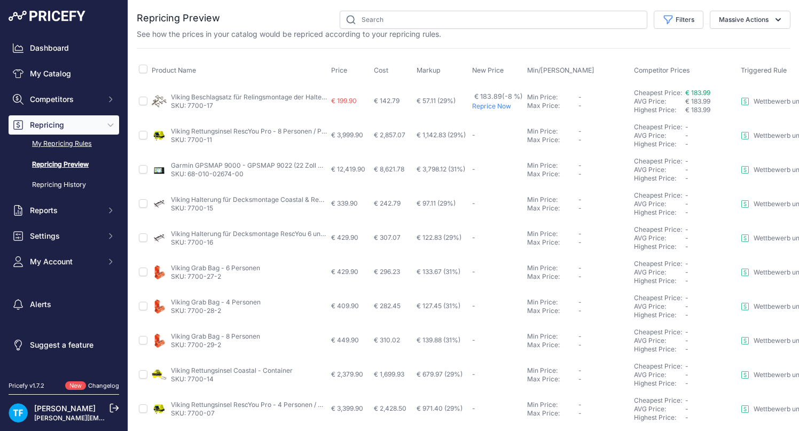
click at [69, 142] on link "My Repricing Rules" at bounding box center [64, 144] width 111 height 19
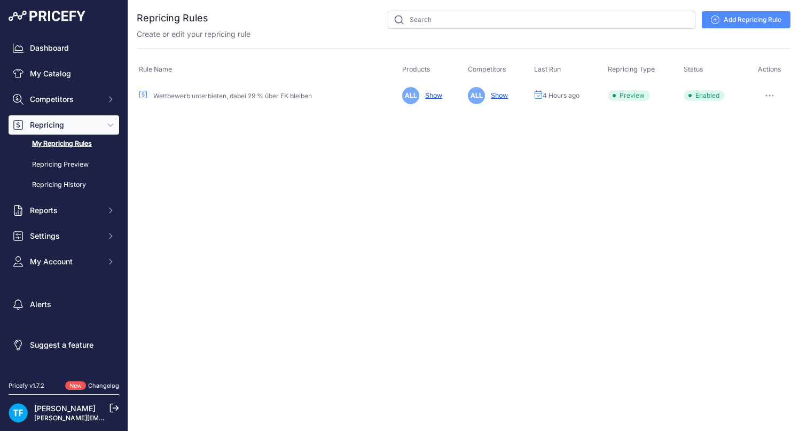
click at [771, 95] on icon "button" at bounding box center [769, 96] width 9 height 2
click at [752, 131] on button "Run Preview" at bounding box center [754, 135] width 68 height 17
